Goal: Navigation & Orientation: Understand site structure

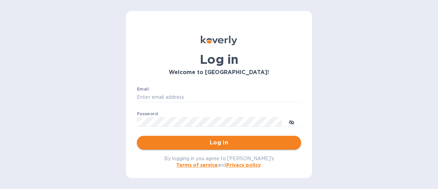
type input "[EMAIL_ADDRESS][DOMAIN_NAME]"
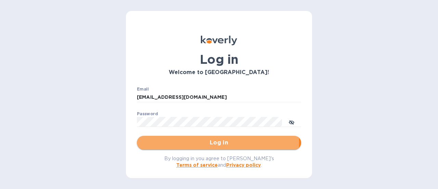
click at [215, 141] on span "Log in" at bounding box center [218, 142] width 153 height 8
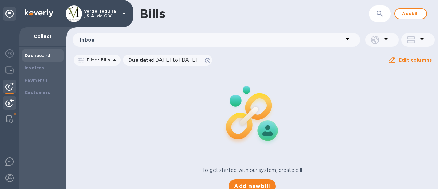
click at [33, 55] on b "Dashboard" at bounding box center [38, 55] width 26 height 5
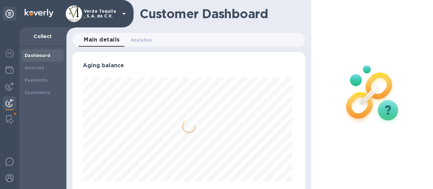
scroll to position [148, 230]
click at [52, 66] on div "Invoices" at bounding box center [43, 67] width 36 height 7
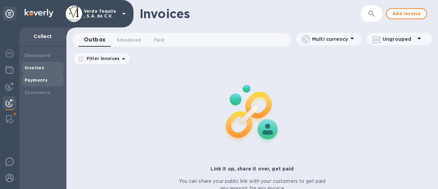
click at [47, 80] on div "Payments" at bounding box center [43, 80] width 36 height 7
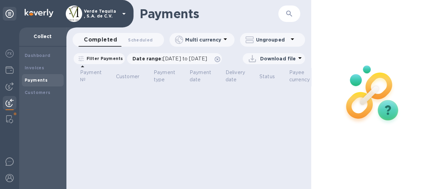
scroll to position [5, 0]
click at [47, 90] on b "Customers" at bounding box center [38, 92] width 26 height 5
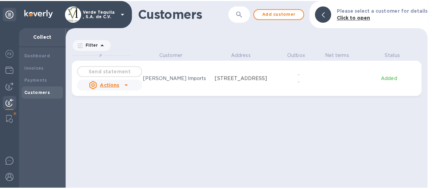
scroll to position [132, 364]
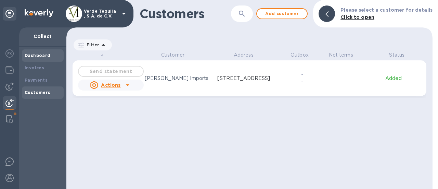
click at [51, 51] on div "Dashboard" at bounding box center [43, 55] width 42 height 12
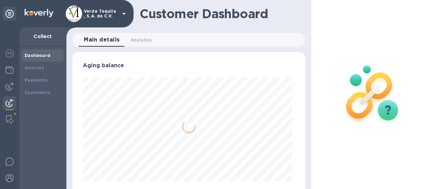
scroll to position [148, 230]
click at [141, 40] on span "Analytics 0" at bounding box center [142, 39] width 22 height 7
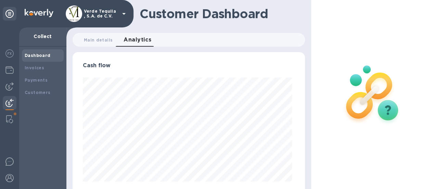
scroll to position [148, 230]
click at [13, 119] on div at bounding box center [9, 119] width 12 height 14
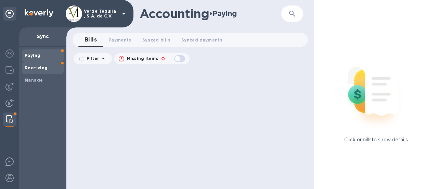
click at [34, 69] on b "Receiving" at bounding box center [36, 67] width 23 height 5
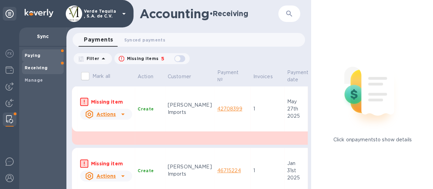
click at [41, 54] on span "Paying" at bounding box center [43, 55] width 36 height 7
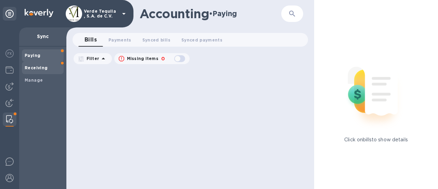
click at [41, 68] on b "Receiving" at bounding box center [36, 67] width 23 height 5
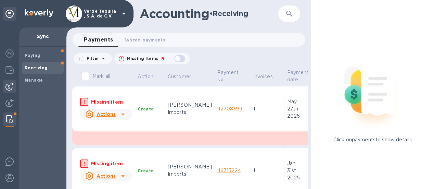
click at [13, 83] on img at bounding box center [9, 86] width 8 height 8
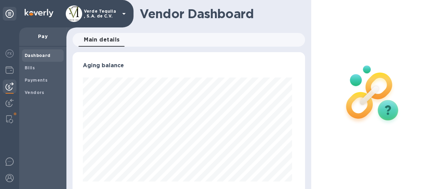
scroll to position [148, 230]
click at [44, 66] on span "Bills" at bounding box center [43, 67] width 36 height 7
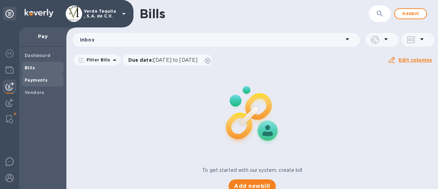
click at [42, 78] on b "Payments" at bounding box center [36, 79] width 23 height 5
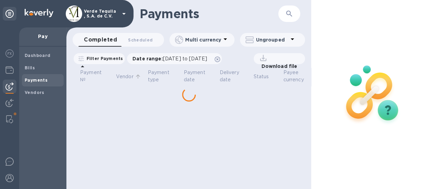
scroll to position [5, 0]
click at [12, 67] on img at bounding box center [9, 70] width 8 height 8
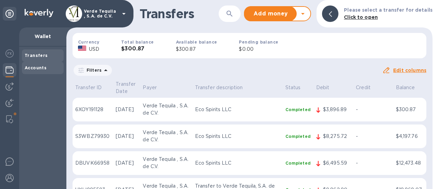
click at [45, 67] on div "Accounts" at bounding box center [43, 67] width 36 height 7
